Goal: Transaction & Acquisition: Book appointment/travel/reservation

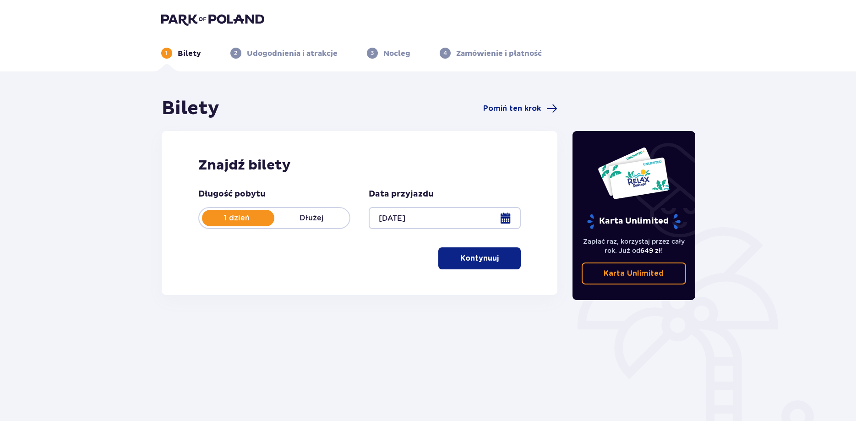
click at [470, 256] on p "Kontynuuj" at bounding box center [479, 258] width 38 height 10
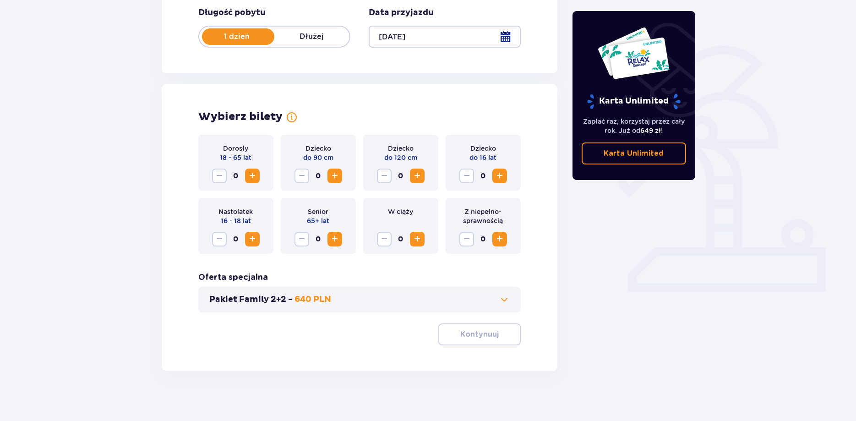
scroll to position [186, 0]
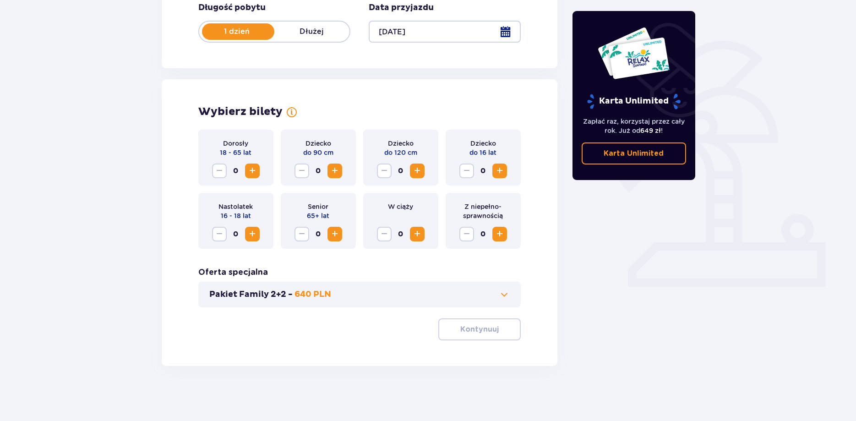
click at [255, 172] on span "Increase" at bounding box center [252, 170] width 11 height 11
click at [494, 332] on button "Kontynuuj" at bounding box center [479, 329] width 82 height 22
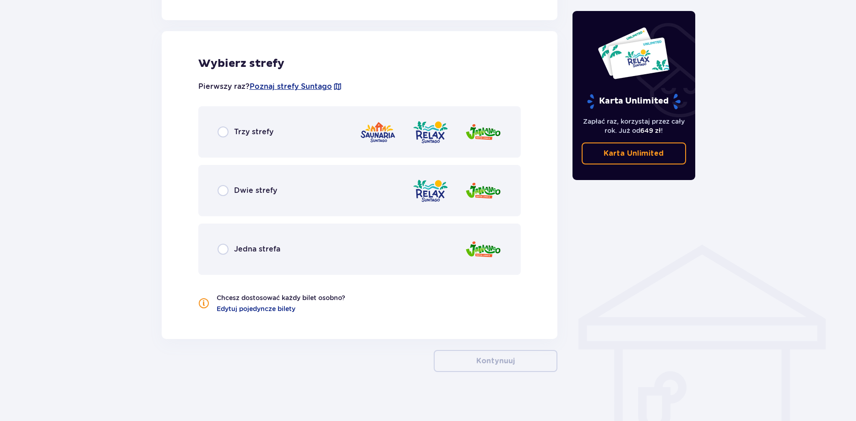
scroll to position [505, 0]
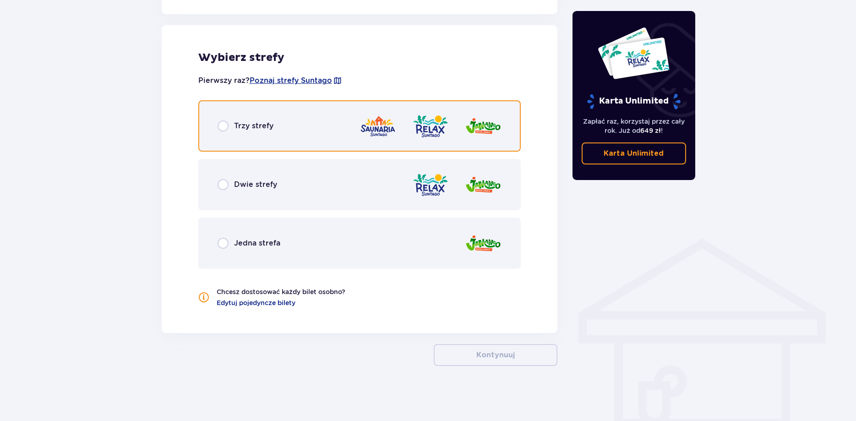
click at [223, 125] on input "radio" at bounding box center [223, 125] width 11 height 11
radio input "true"
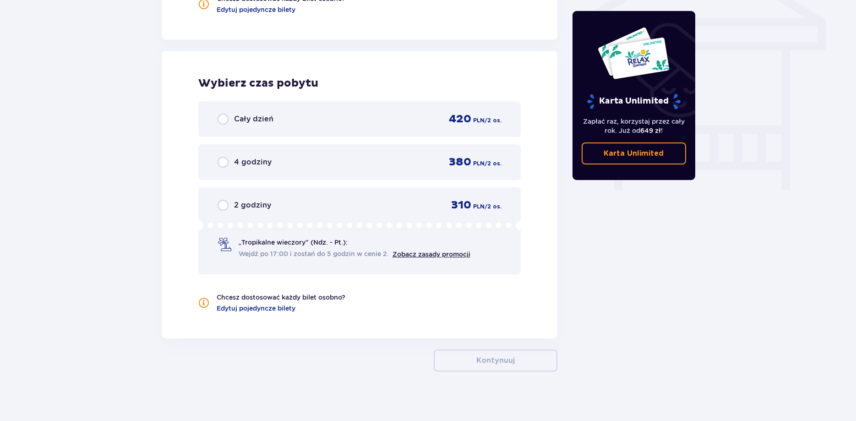
scroll to position [804, 0]
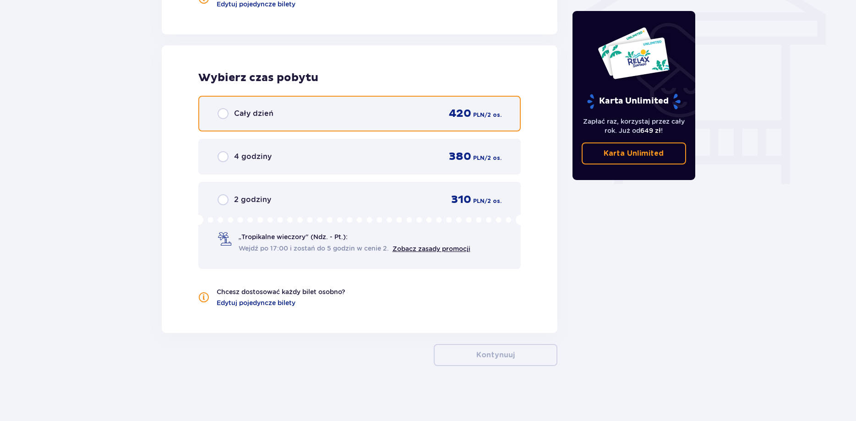
click at [221, 115] on input "radio" at bounding box center [223, 113] width 11 height 11
radio input "true"
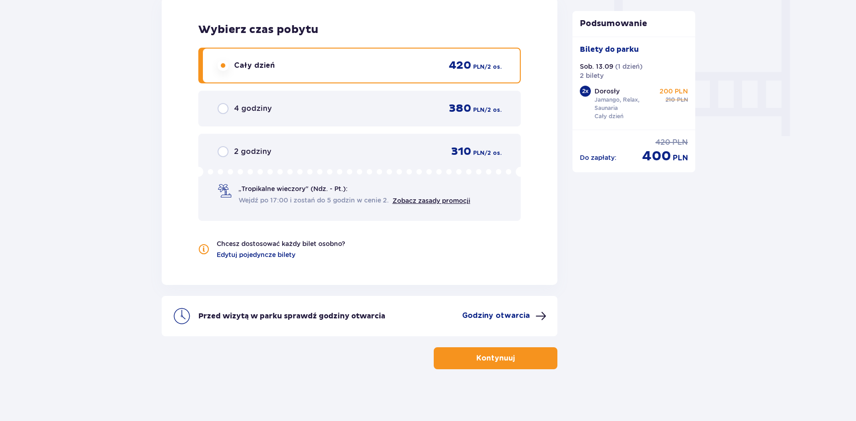
scroll to position [855, 0]
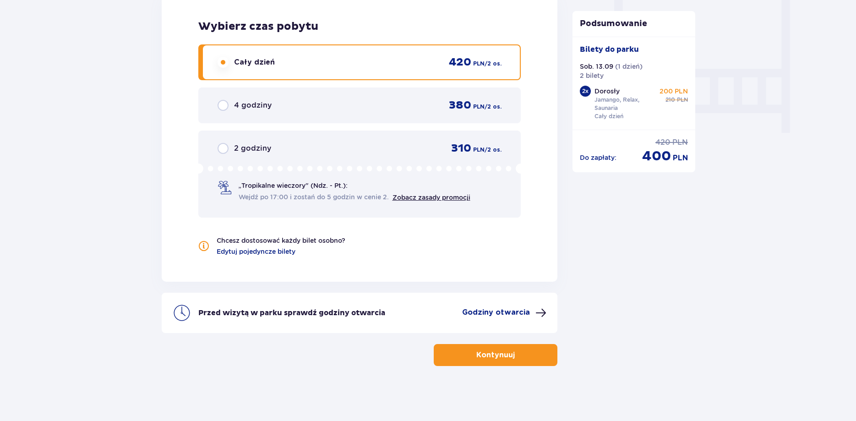
click at [504, 358] on p "Kontynuuj" at bounding box center [495, 355] width 38 height 10
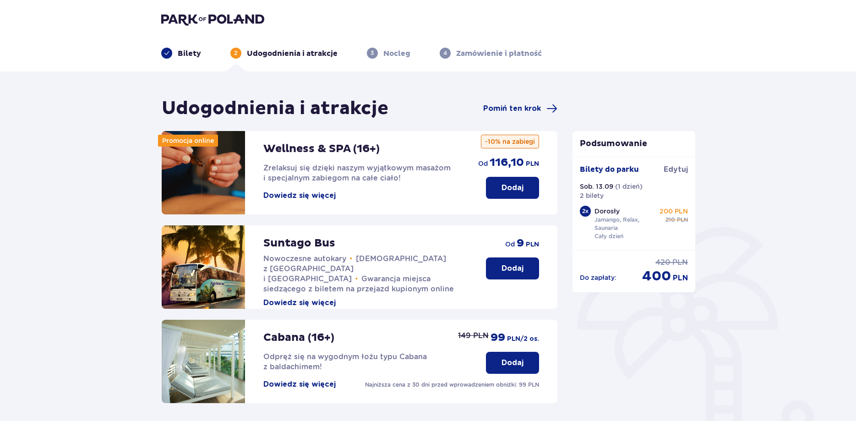
click at [519, 270] on p "Dodaj" at bounding box center [512, 268] width 22 height 10
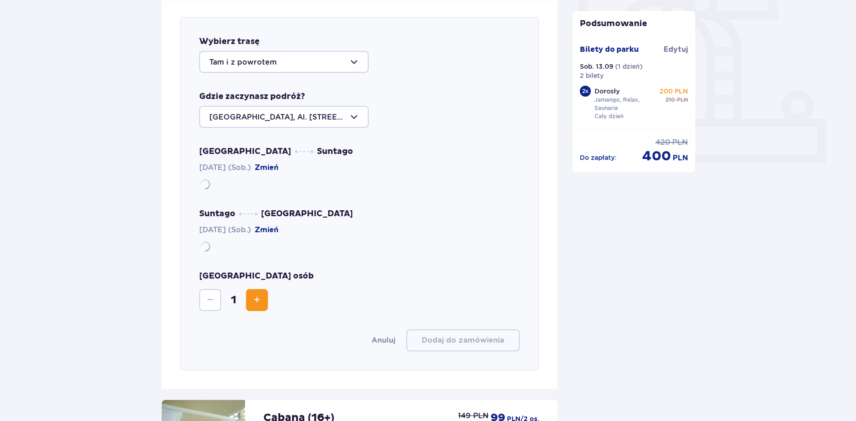
scroll to position [316, 0]
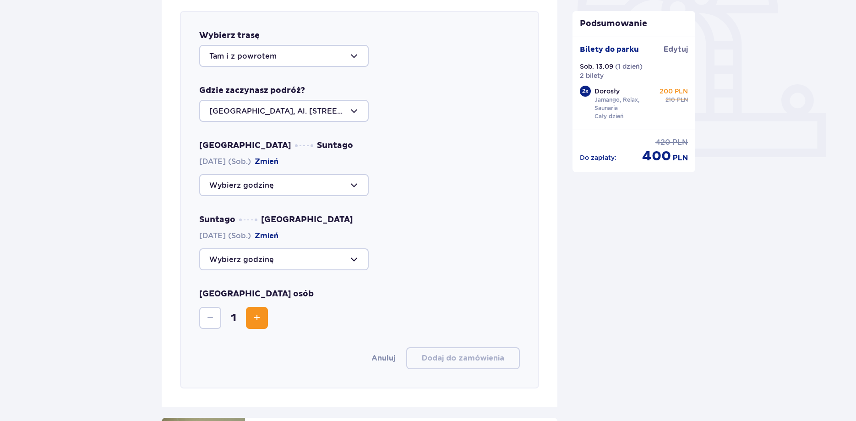
click at [269, 187] on div at bounding box center [283, 185] width 169 height 22
click at [99, 231] on div "Udogodnienia i atrakcje Pomiń ten krok Promocja online Wellness & SPA (16+) Zre…" at bounding box center [428, 255] width 856 height 1000
click at [240, 189] on div at bounding box center [283, 185] width 169 height 22
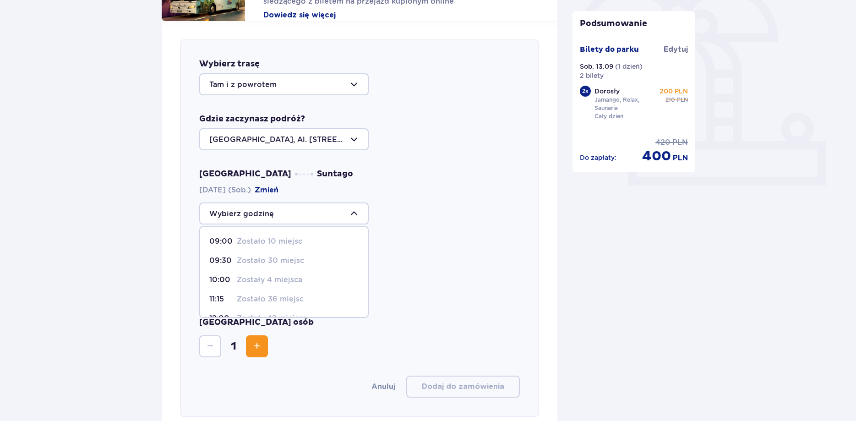
scroll to position [269, 0]
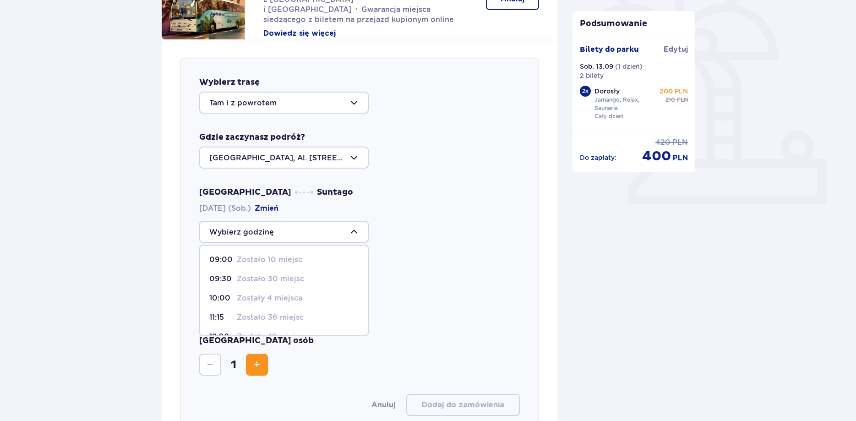
click at [260, 277] on p "Zostało 30 miejsc" at bounding box center [270, 279] width 67 height 10
type input "09:30"
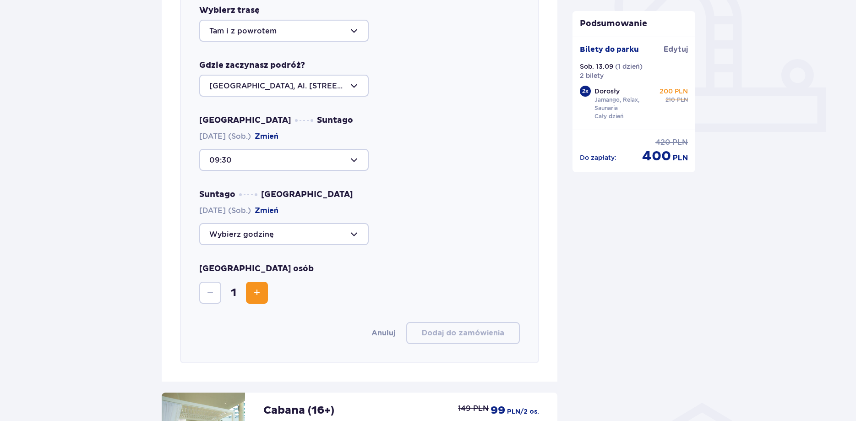
scroll to position [363, 0]
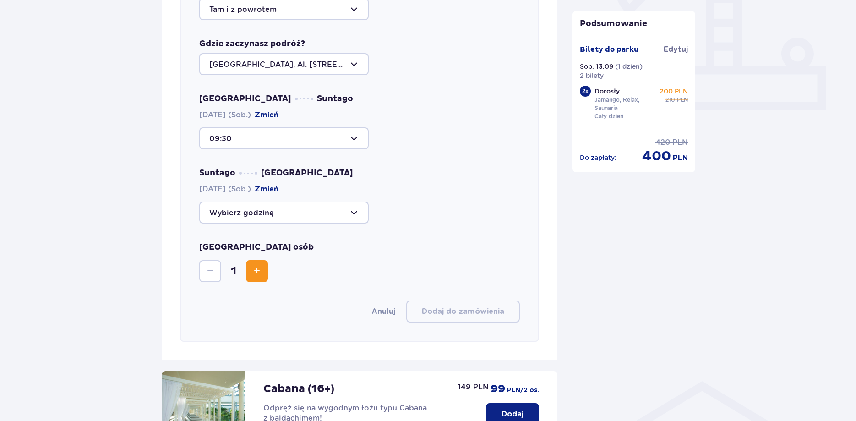
click at [247, 216] on div at bounding box center [283, 212] width 169 height 22
click at [283, 298] on p "Zostały 33 miejsca" at bounding box center [272, 298] width 70 height 10
type input "18:30"
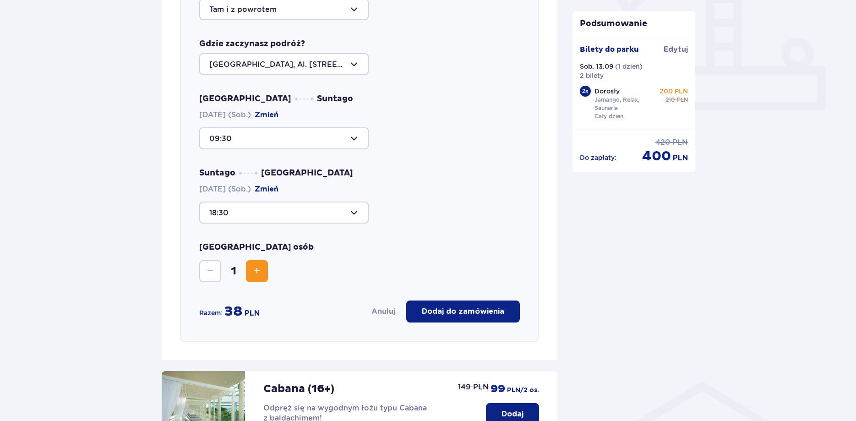
click at [262, 268] on span "Increase" at bounding box center [256, 271] width 11 height 11
click at [467, 310] on p "Dodaj do zamówienia" at bounding box center [463, 311] width 82 height 10
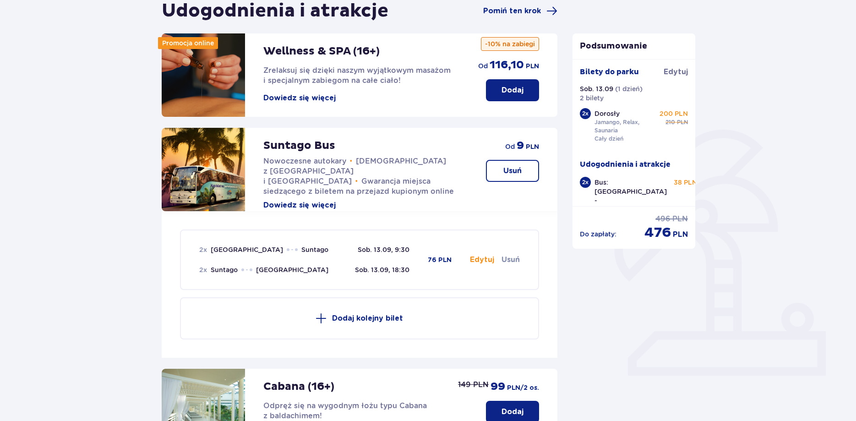
scroll to position [66, 0]
